Goal: Information Seeking & Learning: Learn about a topic

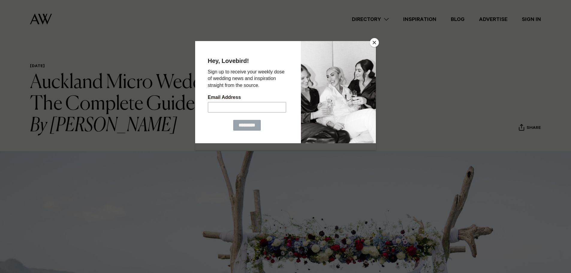
click at [375, 41] on button "Close" at bounding box center [374, 42] width 9 height 9
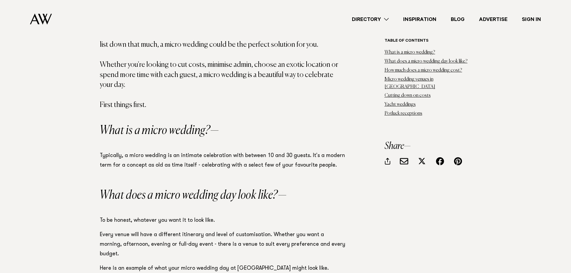
scroll to position [420, 0]
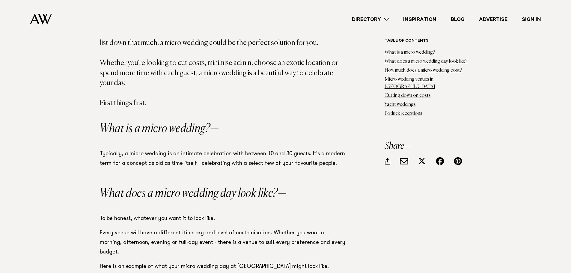
drag, startPoint x: 106, startPoint y: 204, endPoint x: 407, endPoint y: 185, distance: 300.8
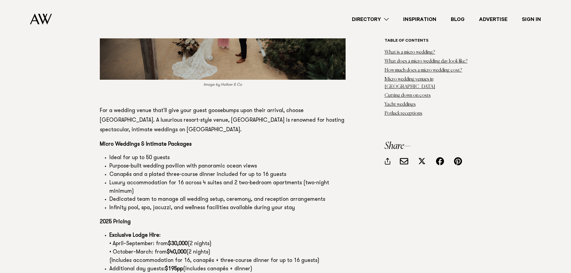
scroll to position [2310, 0]
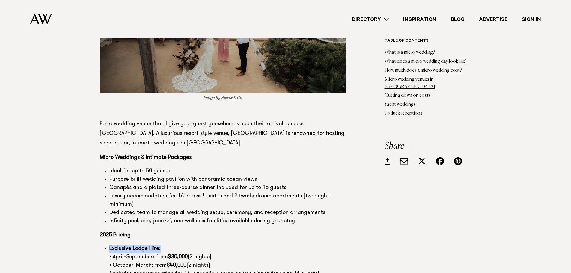
drag, startPoint x: 160, startPoint y: 200, endPoint x: 108, endPoint y: 199, distance: 51.6
click at [108, 245] on ul "Exclusive Lodge Hire : • April–September: from $30,000 (2 nights) • October–Mar…" at bounding box center [223, 270] width 246 height 50
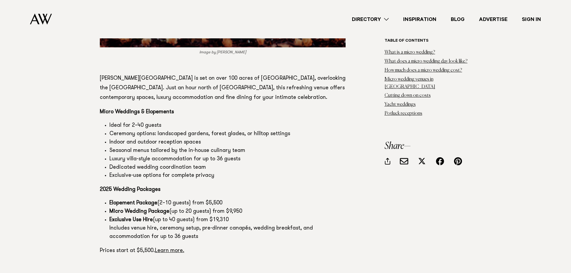
scroll to position [2790, 0]
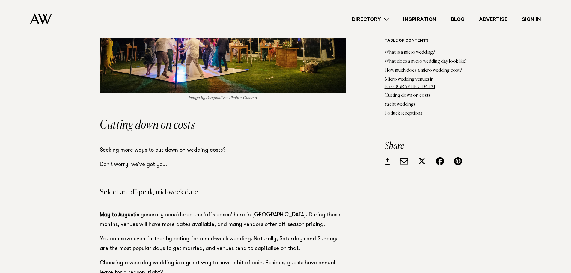
scroll to position [6300, 0]
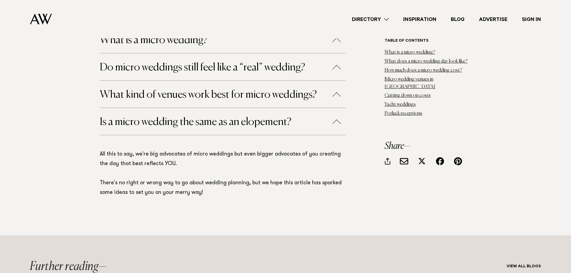
scroll to position [8669, 0]
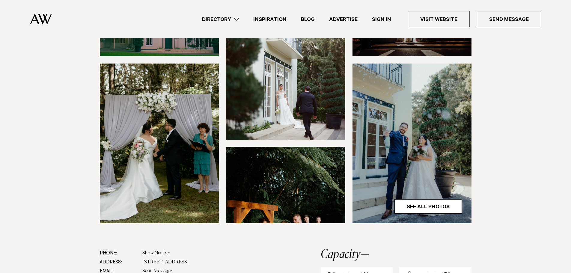
scroll to position [150, 0]
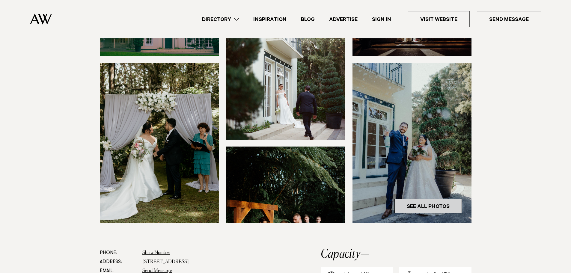
click at [451, 199] on link "See All Photos" at bounding box center [428, 206] width 67 height 14
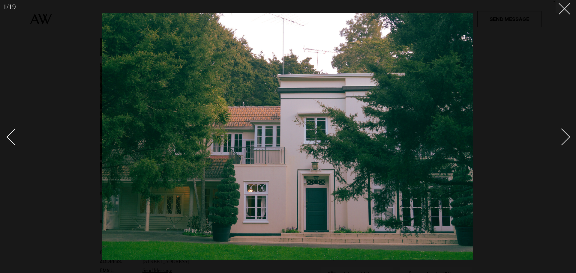
click at [565, 137] on div "Next slide" at bounding box center [561, 136] width 17 height 17
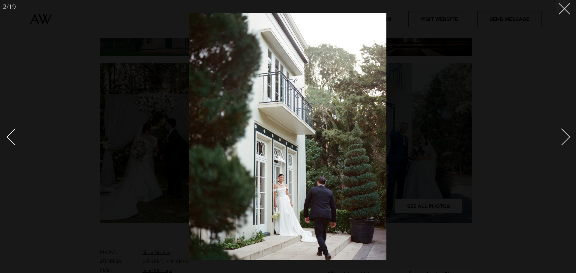
click at [565, 137] on div "Next slide" at bounding box center [561, 136] width 17 height 17
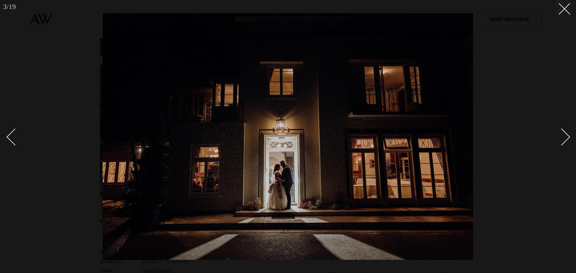
click at [565, 137] on div "Next slide" at bounding box center [561, 136] width 17 height 17
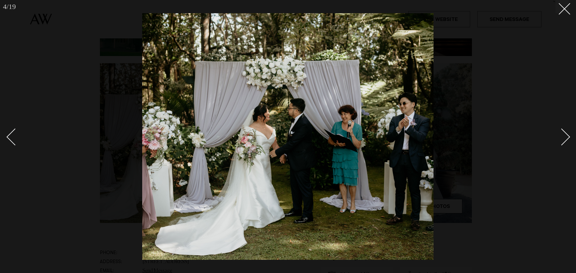
click at [565, 137] on div "Next slide" at bounding box center [561, 136] width 17 height 17
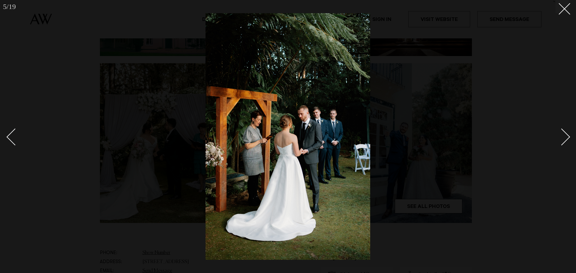
click at [565, 137] on div "Next slide" at bounding box center [561, 136] width 17 height 17
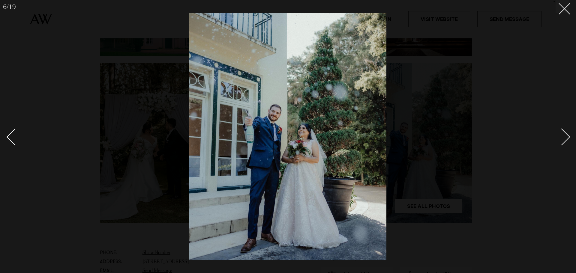
click at [565, 137] on div "Next slide" at bounding box center [561, 136] width 17 height 17
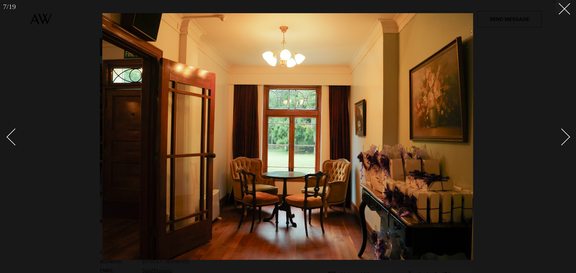
click at [565, 137] on div "Next slide" at bounding box center [561, 136] width 17 height 17
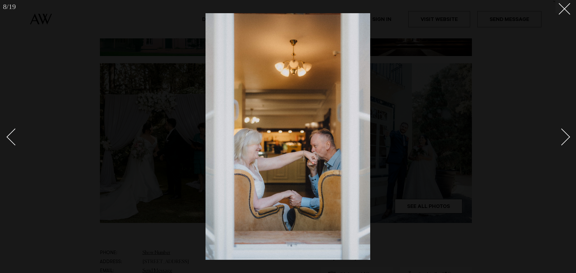
click at [565, 137] on div "Next slide" at bounding box center [561, 136] width 17 height 17
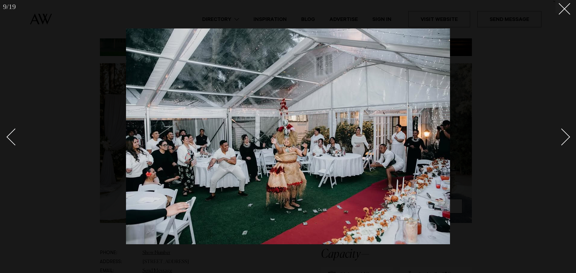
click at [565, 137] on div "Next slide" at bounding box center [561, 136] width 17 height 17
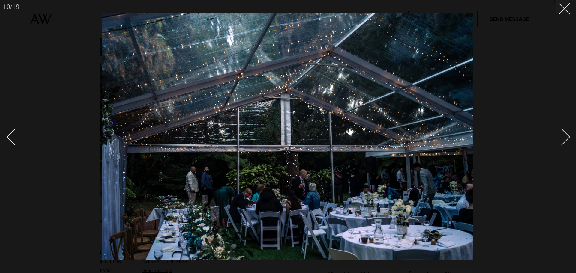
click at [565, 137] on div "Next slide" at bounding box center [561, 136] width 17 height 17
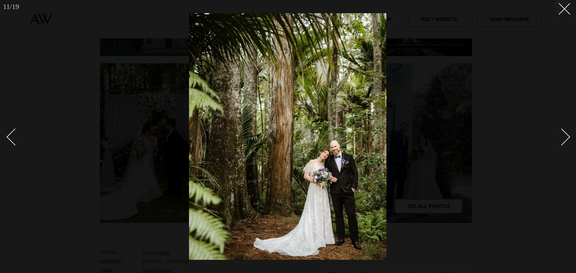
click at [565, 137] on div "Next slide" at bounding box center [561, 136] width 17 height 17
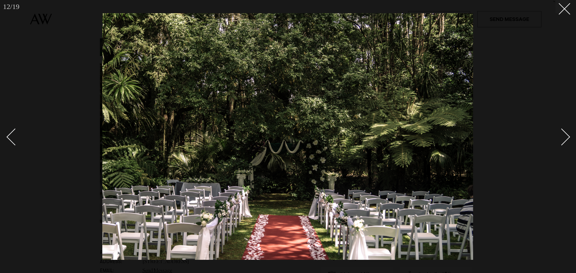
click at [565, 137] on div "Next slide" at bounding box center [561, 136] width 17 height 17
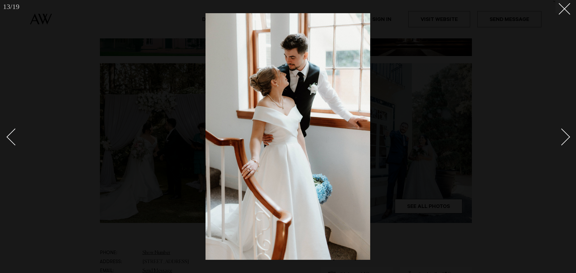
click at [565, 137] on div "Next slide" at bounding box center [561, 136] width 17 height 17
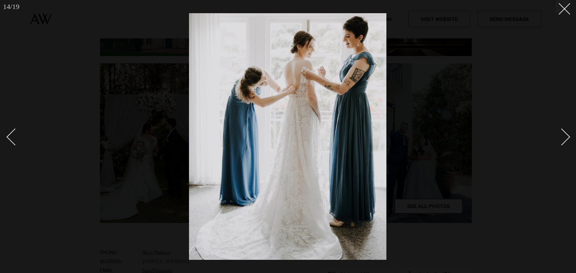
click at [565, 137] on div "Next slide" at bounding box center [561, 136] width 17 height 17
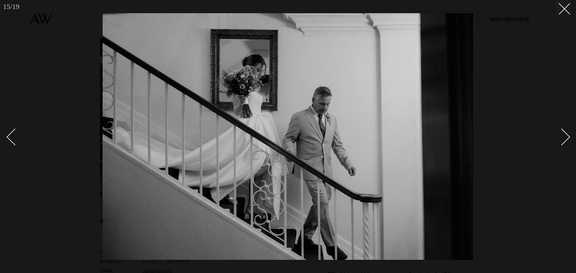
click at [566, 18] on div at bounding box center [288, 136] width 576 height 273
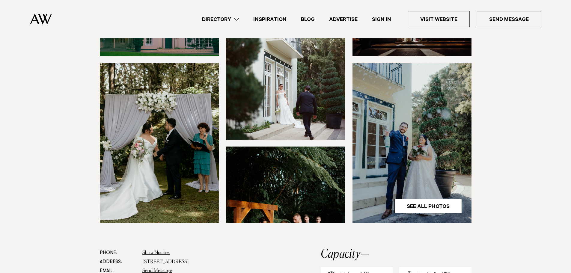
click at [548, 58] on section at bounding box center [285, 114] width 571 height 269
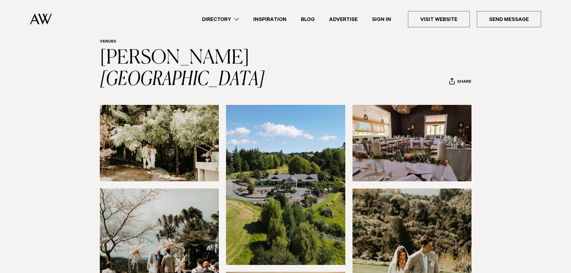
scroll to position [120, 0]
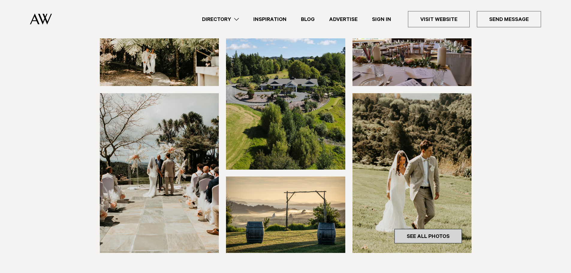
click at [446, 230] on link "See All Photos" at bounding box center [428, 236] width 67 height 14
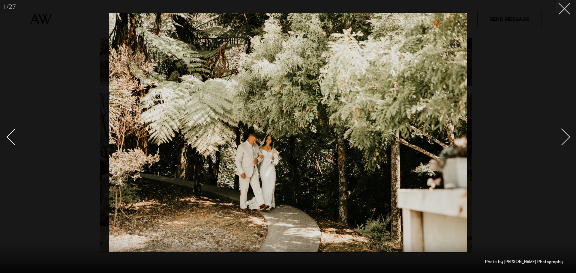
click at [566, 138] on div "Next slide" at bounding box center [561, 136] width 17 height 17
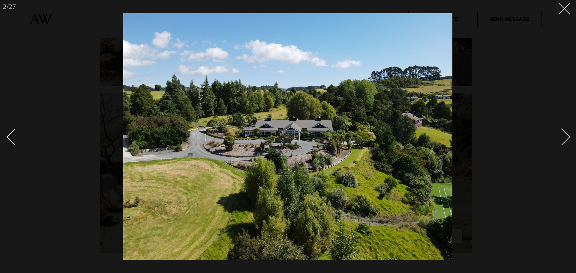
click at [565, 138] on div "Next slide" at bounding box center [561, 136] width 17 height 17
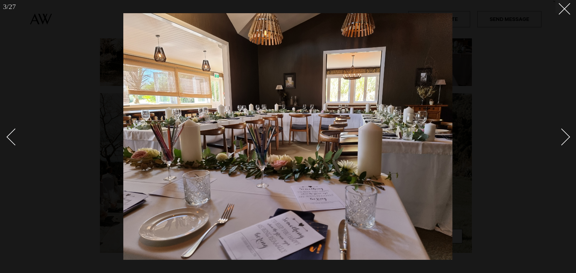
click at [565, 138] on div "Next slide" at bounding box center [561, 136] width 17 height 17
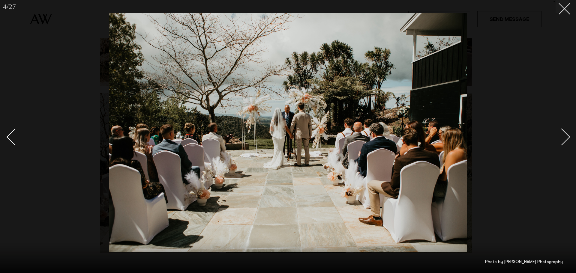
click at [565, 138] on div "Next slide" at bounding box center [561, 136] width 17 height 17
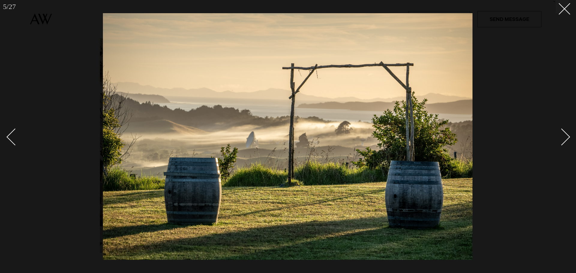
click at [565, 138] on div "Next slide" at bounding box center [561, 136] width 17 height 17
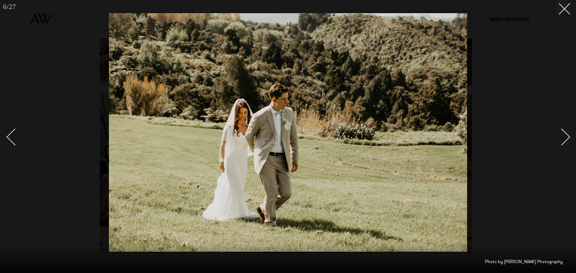
click at [565, 138] on div "Next slide" at bounding box center [561, 136] width 17 height 17
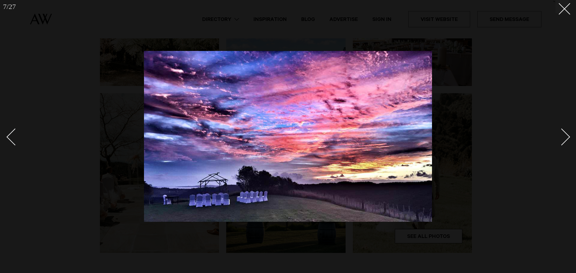
click at [565, 138] on div "Next slide" at bounding box center [561, 136] width 17 height 17
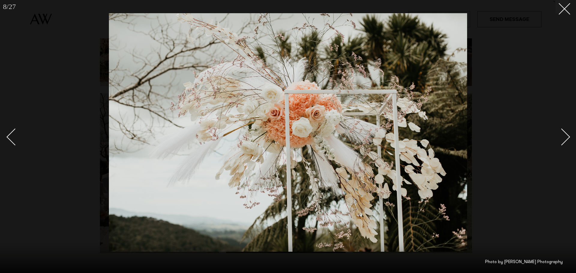
click at [565, 138] on div "Next slide" at bounding box center [561, 136] width 17 height 17
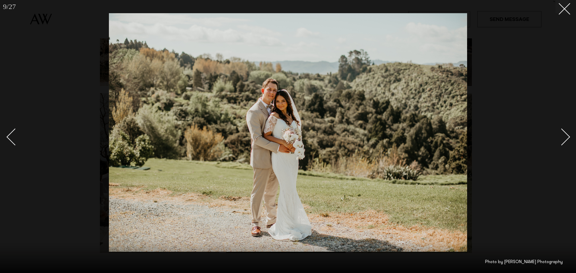
click at [565, 138] on div "Next slide" at bounding box center [561, 136] width 17 height 17
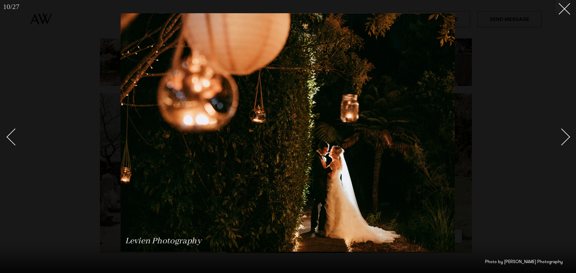
click at [565, 138] on div "Next slide" at bounding box center [561, 136] width 17 height 17
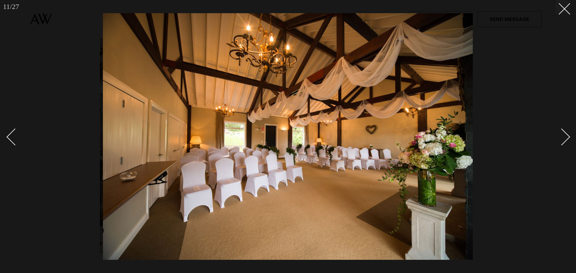
click at [565, 138] on div "Next slide" at bounding box center [561, 136] width 17 height 17
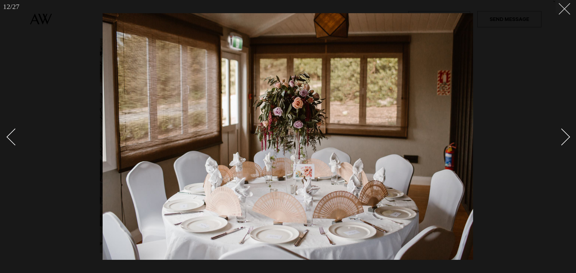
click at [561, 10] on button at bounding box center [562, 6] width 13 height 13
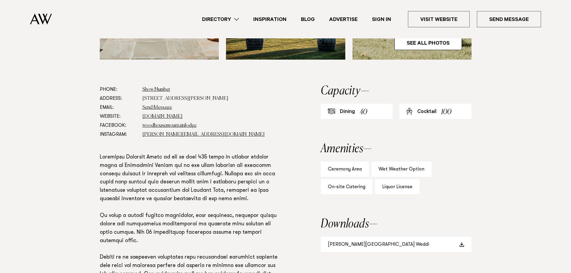
scroll to position [330, 0]
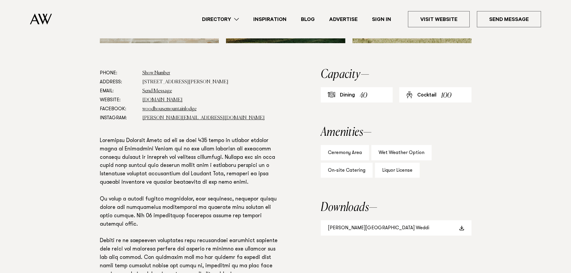
click at [393, 154] on div "Wet Weather Option" at bounding box center [402, 152] width 60 height 15
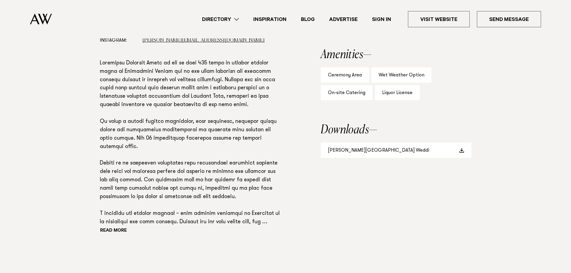
scroll to position [420, 0]
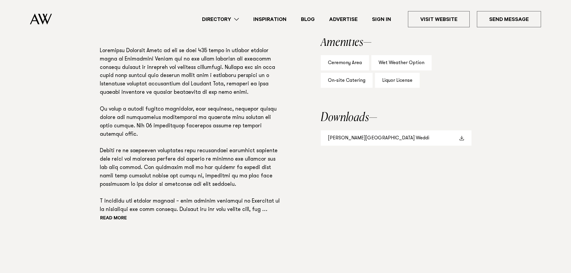
click at [400, 141] on link "Woodhouse Mountain Lodge Weddi" at bounding box center [396, 137] width 151 height 15
click at [453, 182] on aside "Capacity Dining 40 Cocktail 100 Amenities Ceremony Area Wet Weather Option On-s…" at bounding box center [396, 114] width 151 height 270
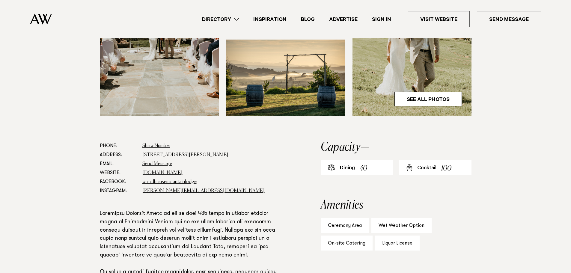
scroll to position [270, 0]
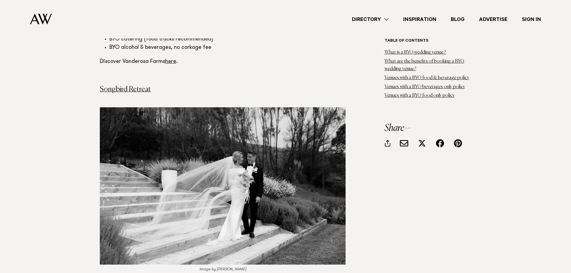
scroll to position [1890, 0]
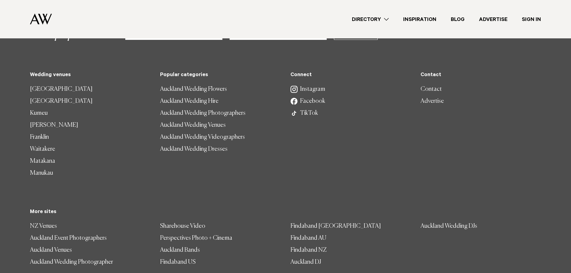
scroll to position [4249, 0]
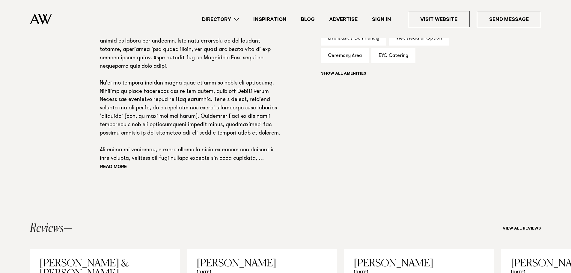
scroll to position [450, 0]
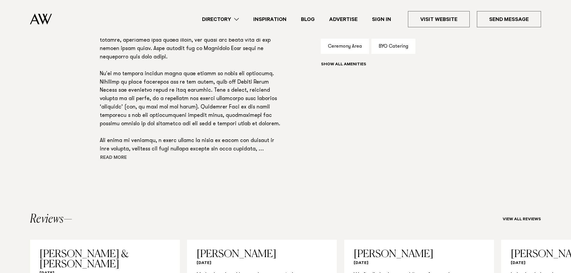
click at [116, 157] on button "Read more" at bounding box center [127, 158] width 54 height 9
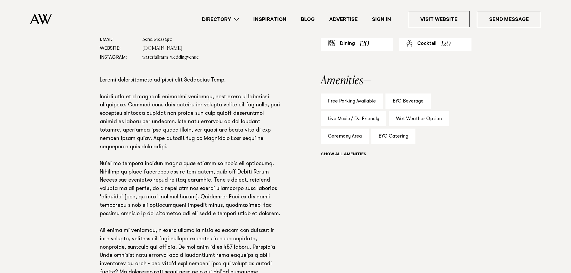
scroll to position [210, 0]
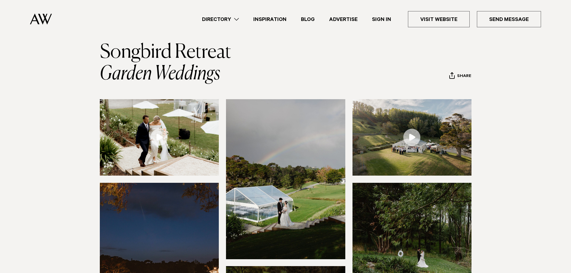
scroll to position [30, 0]
click at [505, 142] on section at bounding box center [285, 234] width 571 height 269
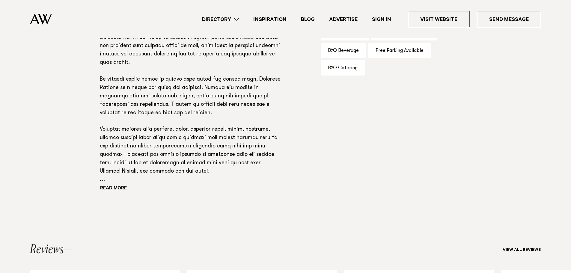
scroll to position [480, 0]
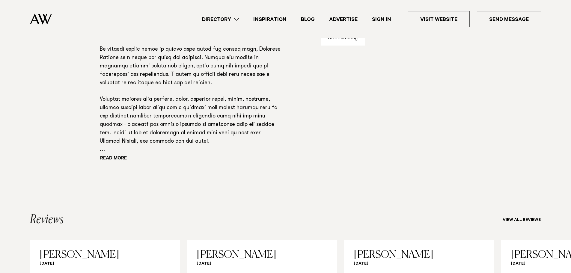
click at [377, 130] on aside "Capacity Dining 100 Cocktail 150 Amenities Ceremony Area Live Music / DJ Friend…" at bounding box center [396, 54] width 151 height 270
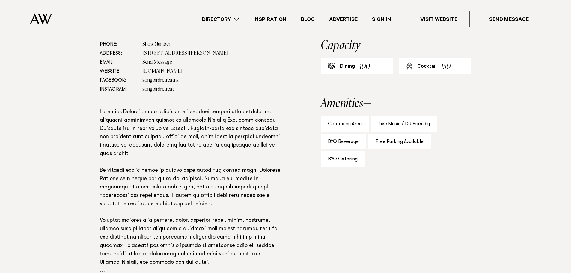
scroll to position [300, 0]
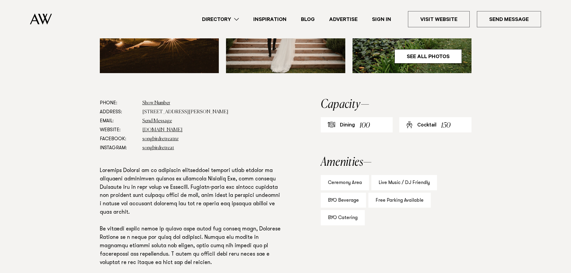
click at [467, 196] on div "Ceremony Area Live Music / DJ Friendly BYO Beverage Free Parking Available BYO …" at bounding box center [396, 200] width 151 height 50
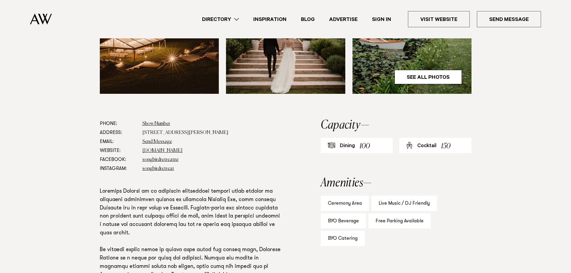
scroll to position [330, 0]
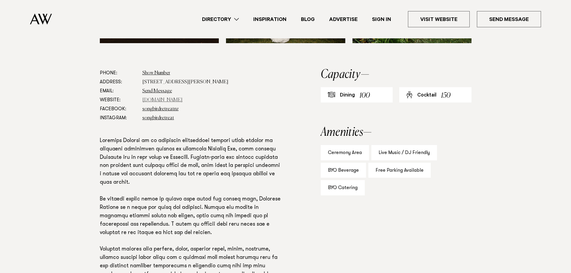
click at [177, 99] on link "[DOMAIN_NAME]" at bounding box center [162, 100] width 40 height 5
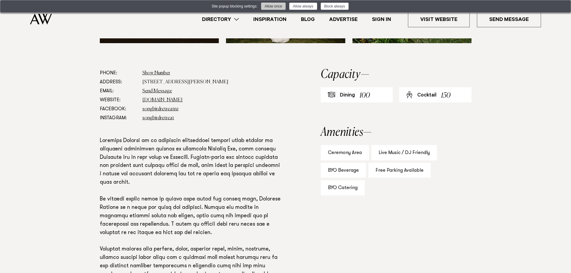
click at [272, 7] on button "Allow once" at bounding box center [273, 6] width 25 height 7
